Goal: Information Seeking & Learning: Learn about a topic

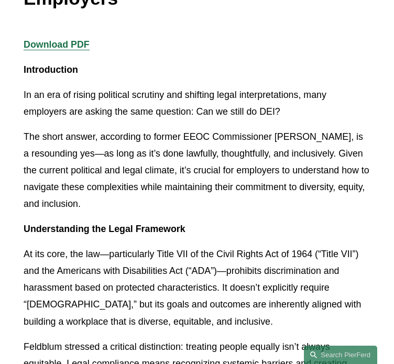
scroll to position [203, 0]
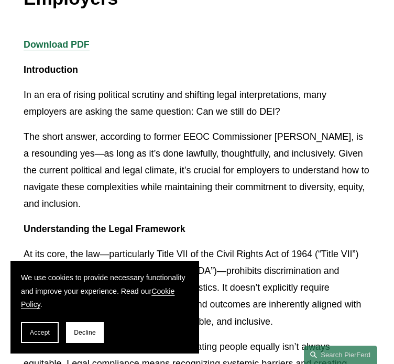
click at [225, 220] on p "Understanding the Legal Framework" at bounding box center [197, 228] width 346 height 17
click at [177, 245] on p "At its core, the law—particularly Title VII of the Civil Rights Act of 1964 (“T…" at bounding box center [197, 287] width 346 height 84
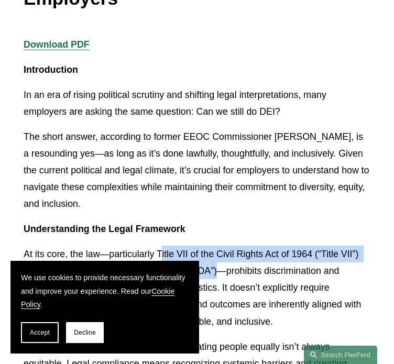
drag, startPoint x: 149, startPoint y: 214, endPoint x: 171, endPoint y: 231, distance: 28.1
click at [171, 245] on p "At its core, the law—particularly Title VII of the Civil Rights Act of 1964 (“T…" at bounding box center [197, 287] width 346 height 84
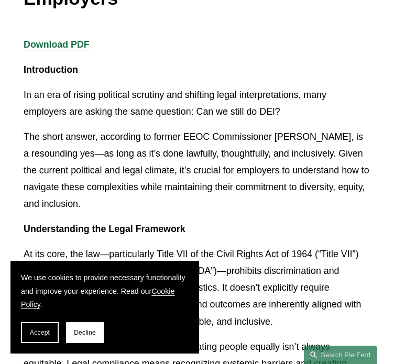
click at [145, 245] on p "At its core, the law—particularly Title VII of the Civil Rights Act of 1964 (“T…" at bounding box center [197, 287] width 346 height 84
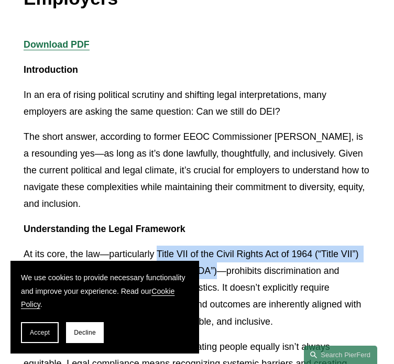
drag, startPoint x: 145, startPoint y: 219, endPoint x: 175, endPoint y: 238, distance: 34.6
click at [175, 245] on p "At its core, the law—particularly Title VII of the Civil Rights Act of 1964 (“T…" at bounding box center [197, 287] width 346 height 84
copy p "Title VII of the Civil Rights Act of 1964 (“Title VII”) and the Americans with …"
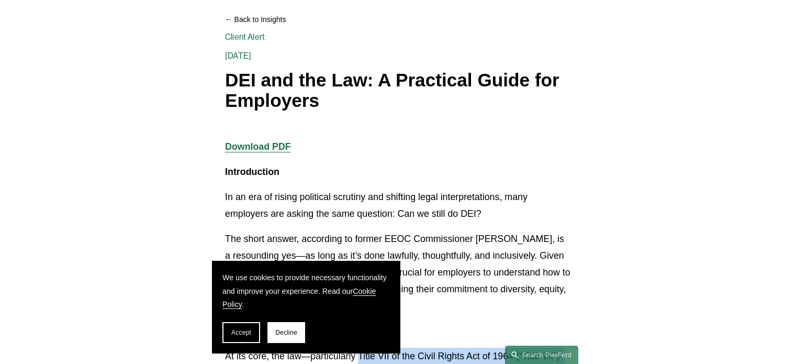
scroll to position [98, 0]
